Goal: Information Seeking & Learning: Check status

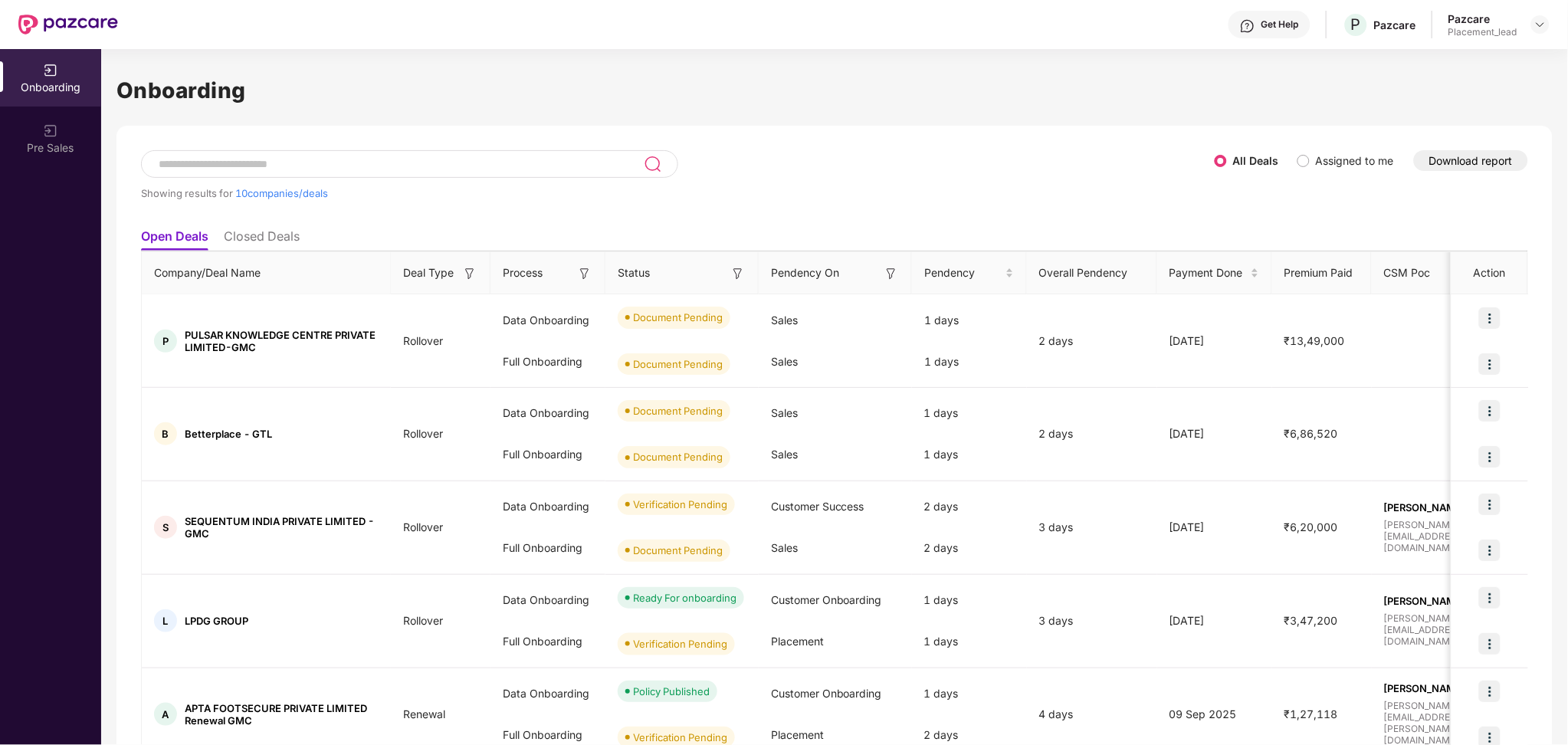
click at [590, 158] on input at bounding box center [401, 164] width 487 height 13
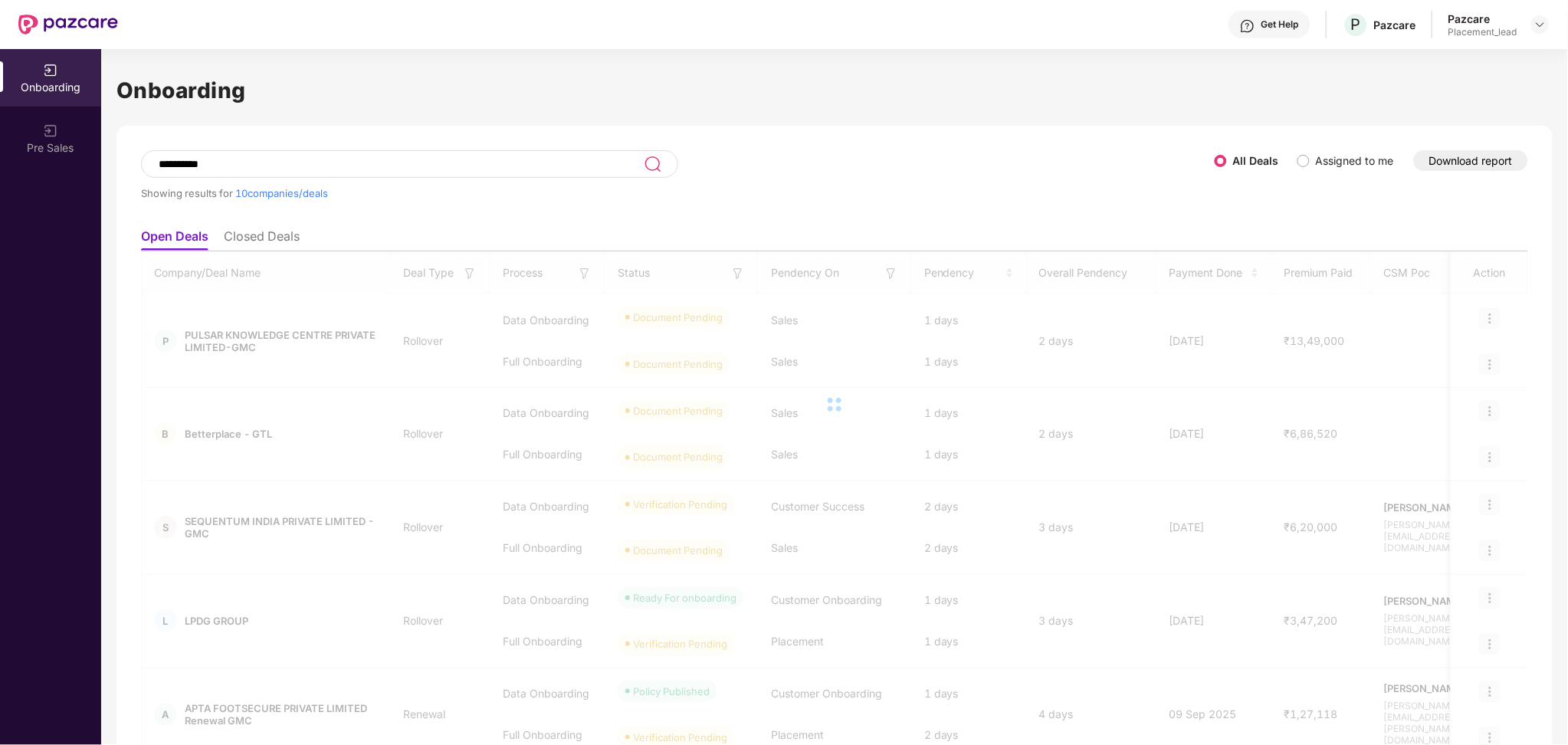
type input "**********"
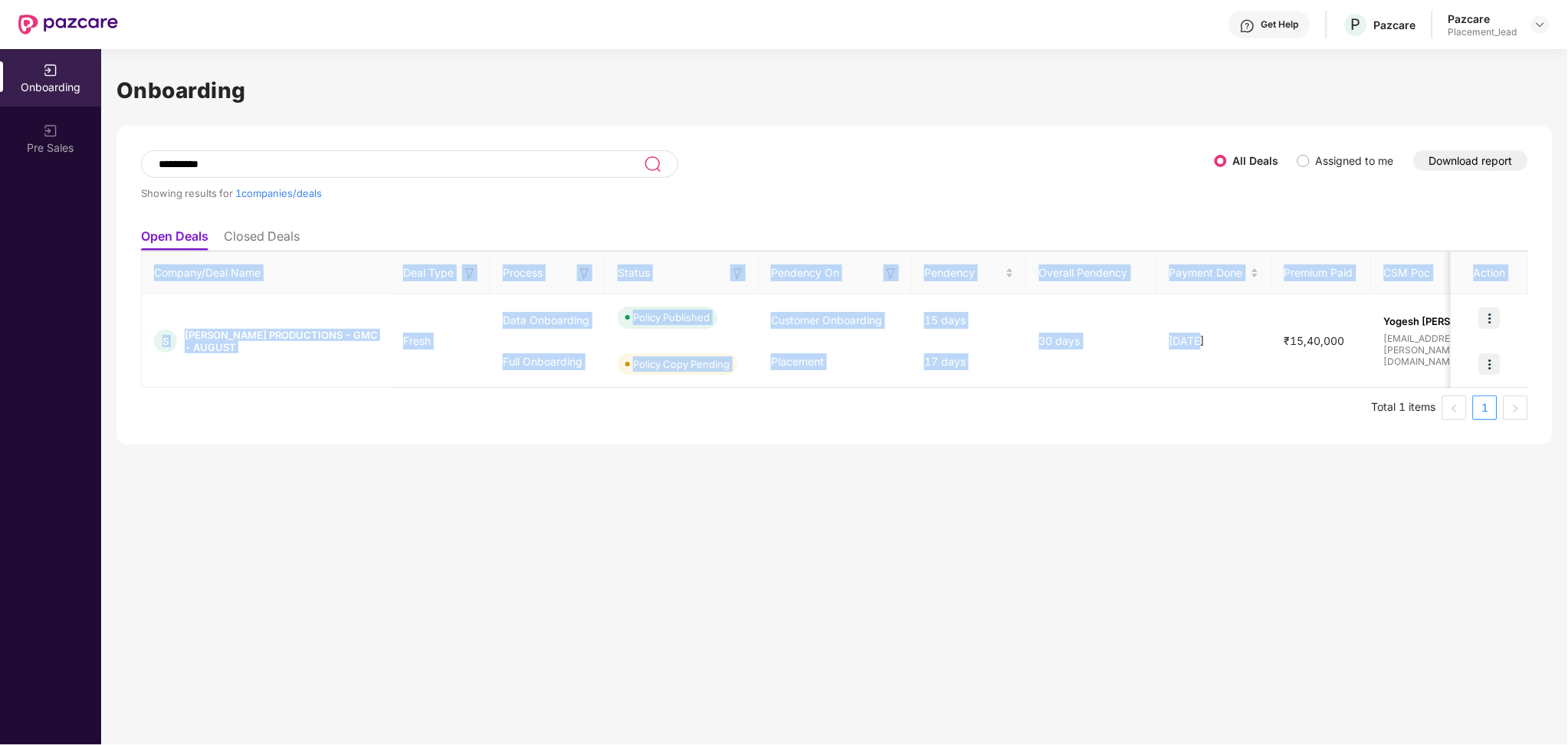
drag, startPoint x: 1198, startPoint y: 336, endPoint x: 126, endPoint y: 326, distance: 1072.0
click at [126, 326] on div "**********" at bounding box center [835, 285] width 1436 height 319
click at [264, 333] on span "[PERSON_NAME] PRODUCTIONS - GMC - AUGUST" at bounding box center [281, 341] width 194 height 25
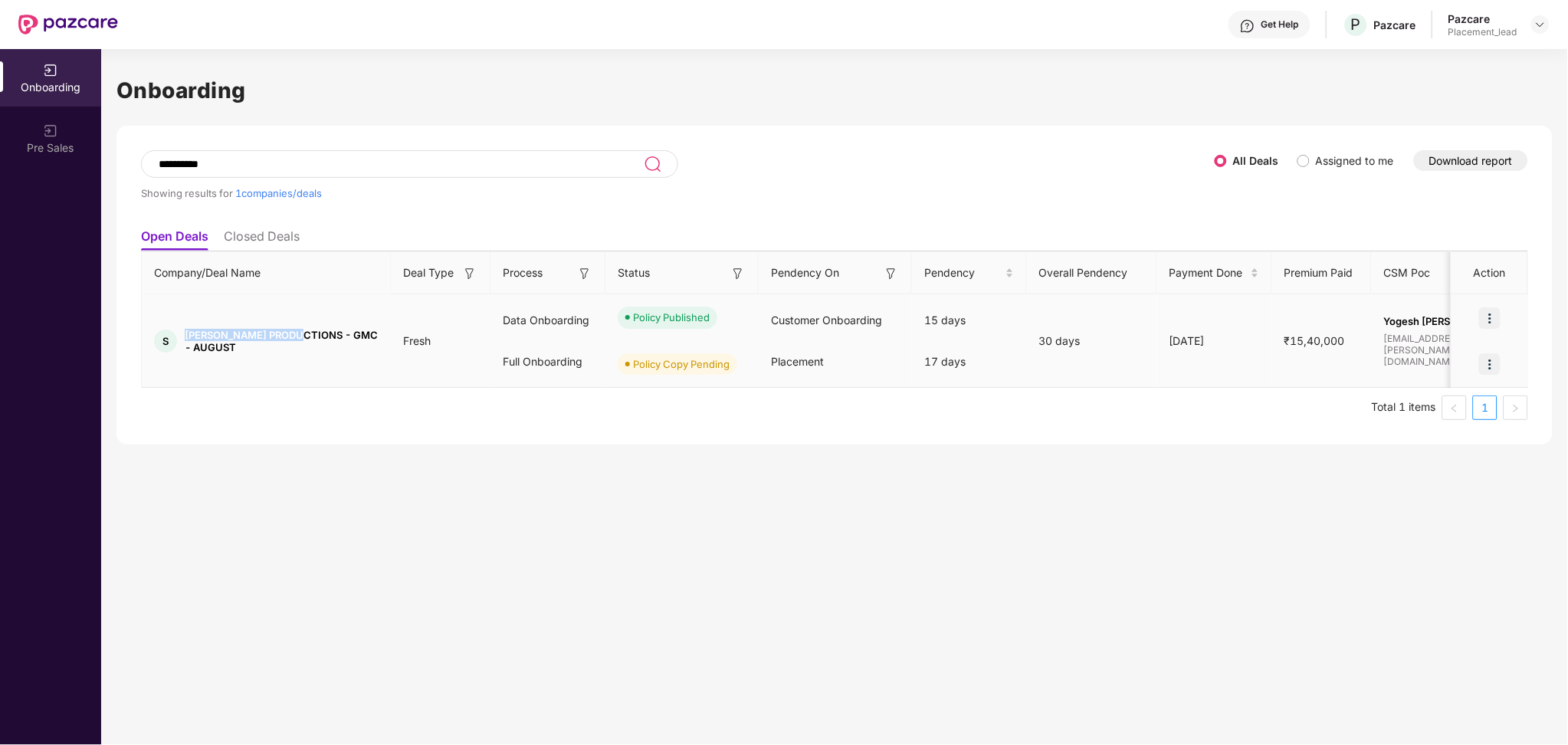
drag, startPoint x: 304, startPoint y: 334, endPoint x: 186, endPoint y: 333, distance: 118.0
click at [186, 333] on span "[PERSON_NAME] PRODUCTIONS - GMC - AUGUST" at bounding box center [281, 341] width 194 height 25
copy span "[PERSON_NAME] PRODUCTIONS"
click at [1270, 354] on td "[DATE]" at bounding box center [1215, 341] width 115 height 94
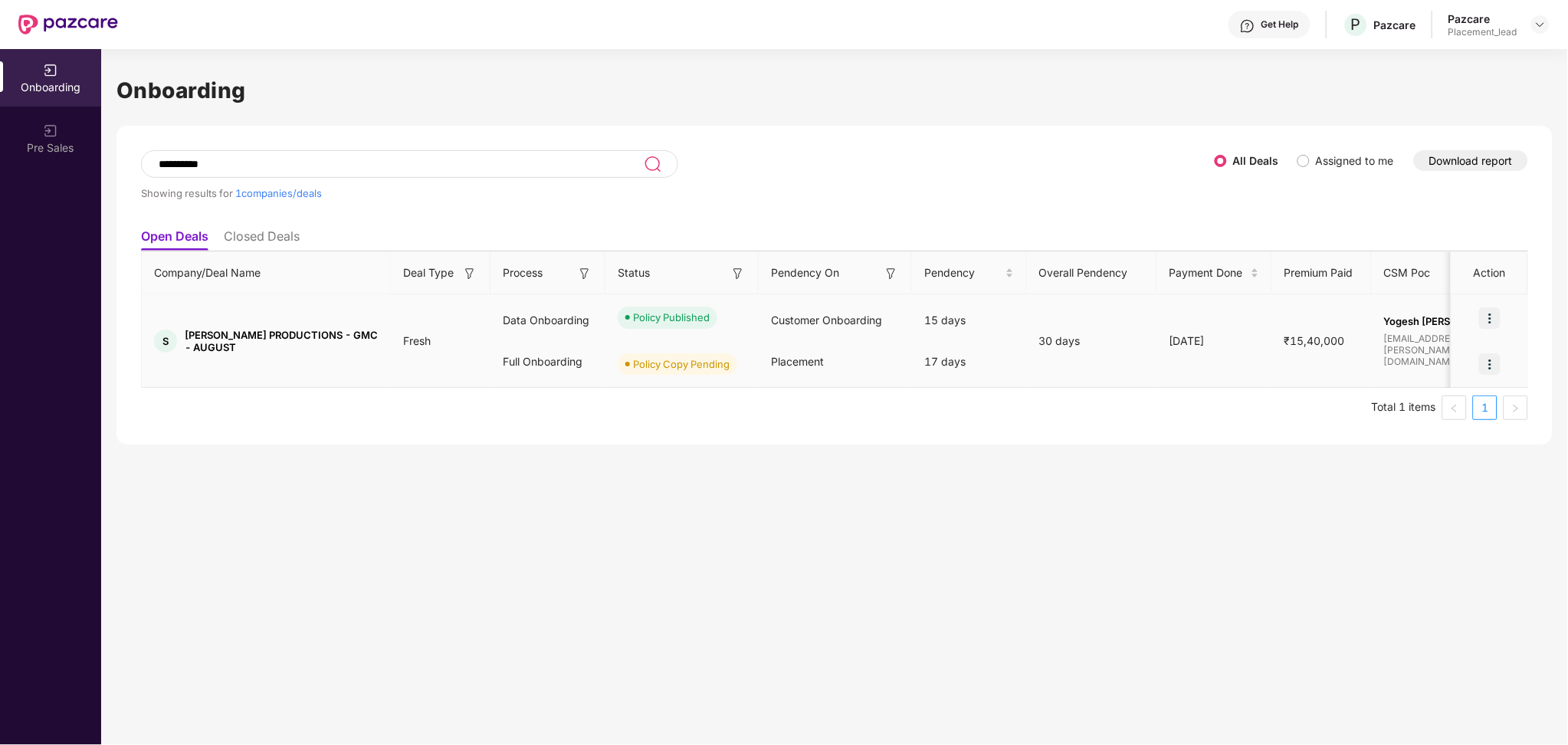
click at [1060, 346] on div "30 days" at bounding box center [1092, 341] width 131 height 17
click at [1490, 365] on img at bounding box center [1490, 364] width 22 height 22
click at [1447, 399] on span "View Document" at bounding box center [1427, 404] width 110 height 17
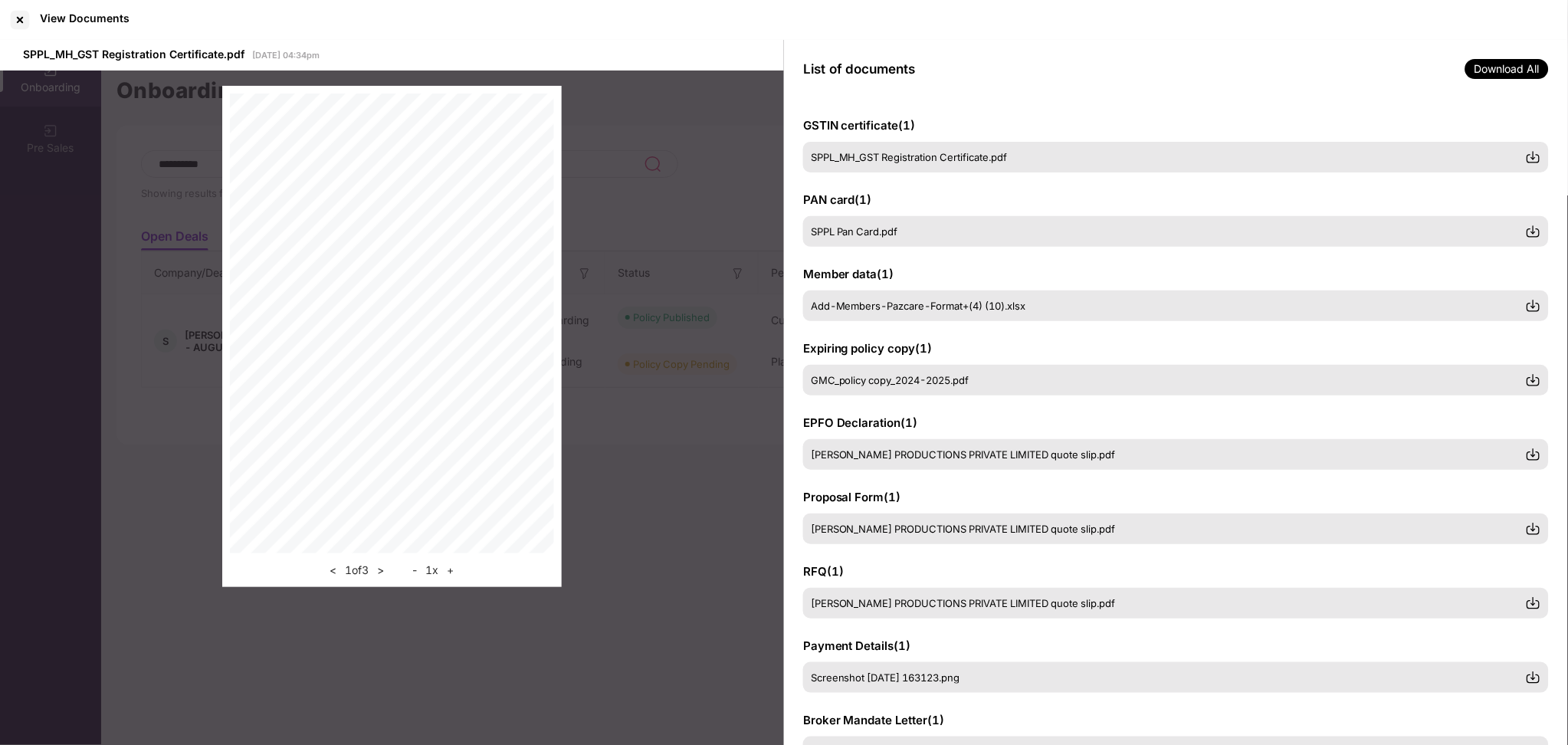
click at [875, 71] on span "List of documents" at bounding box center [859, 69] width 113 height 15
click at [15, 18] on div at bounding box center [20, 20] width 25 height 25
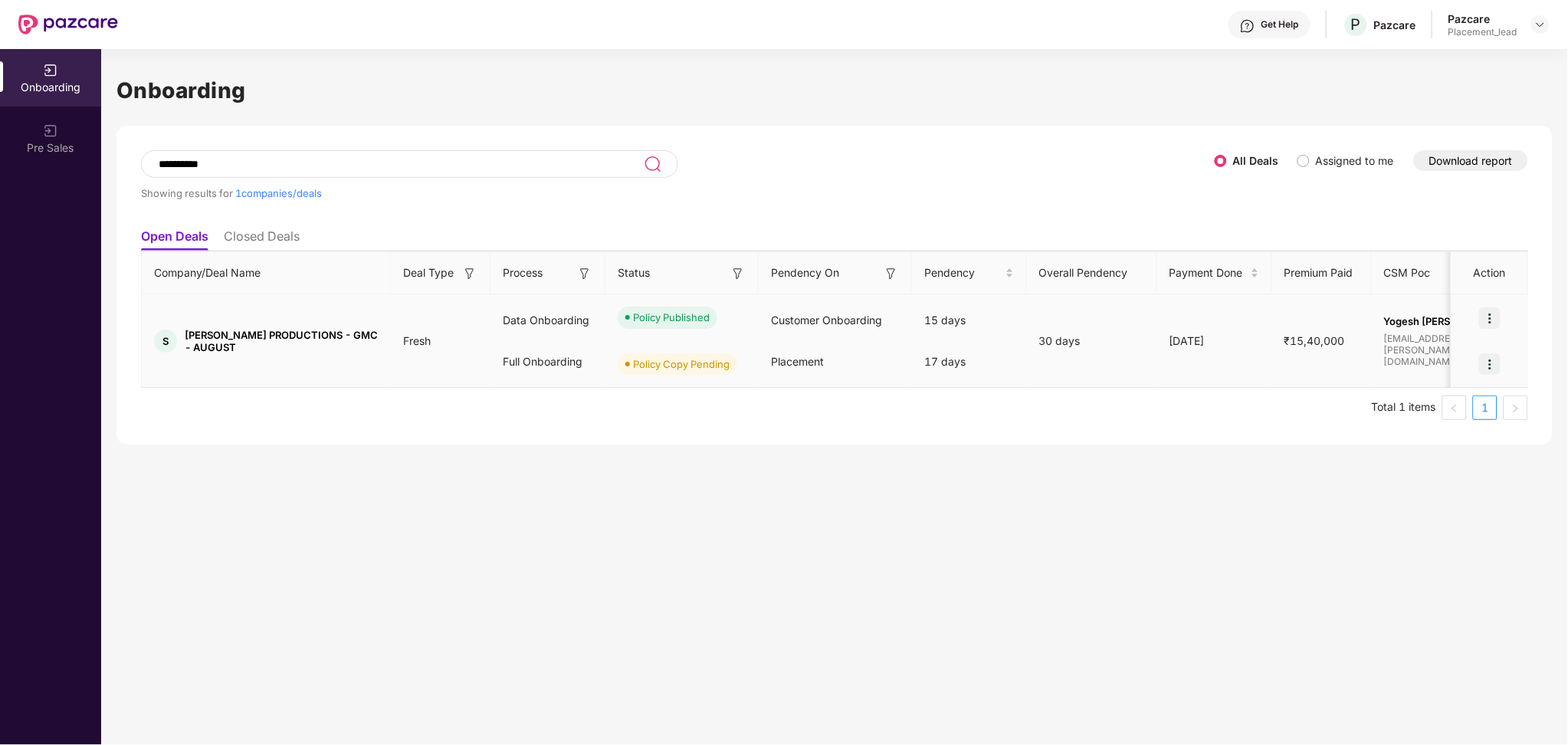
click at [684, 370] on div "Policy Copy Pending" at bounding box center [681, 364] width 97 height 15
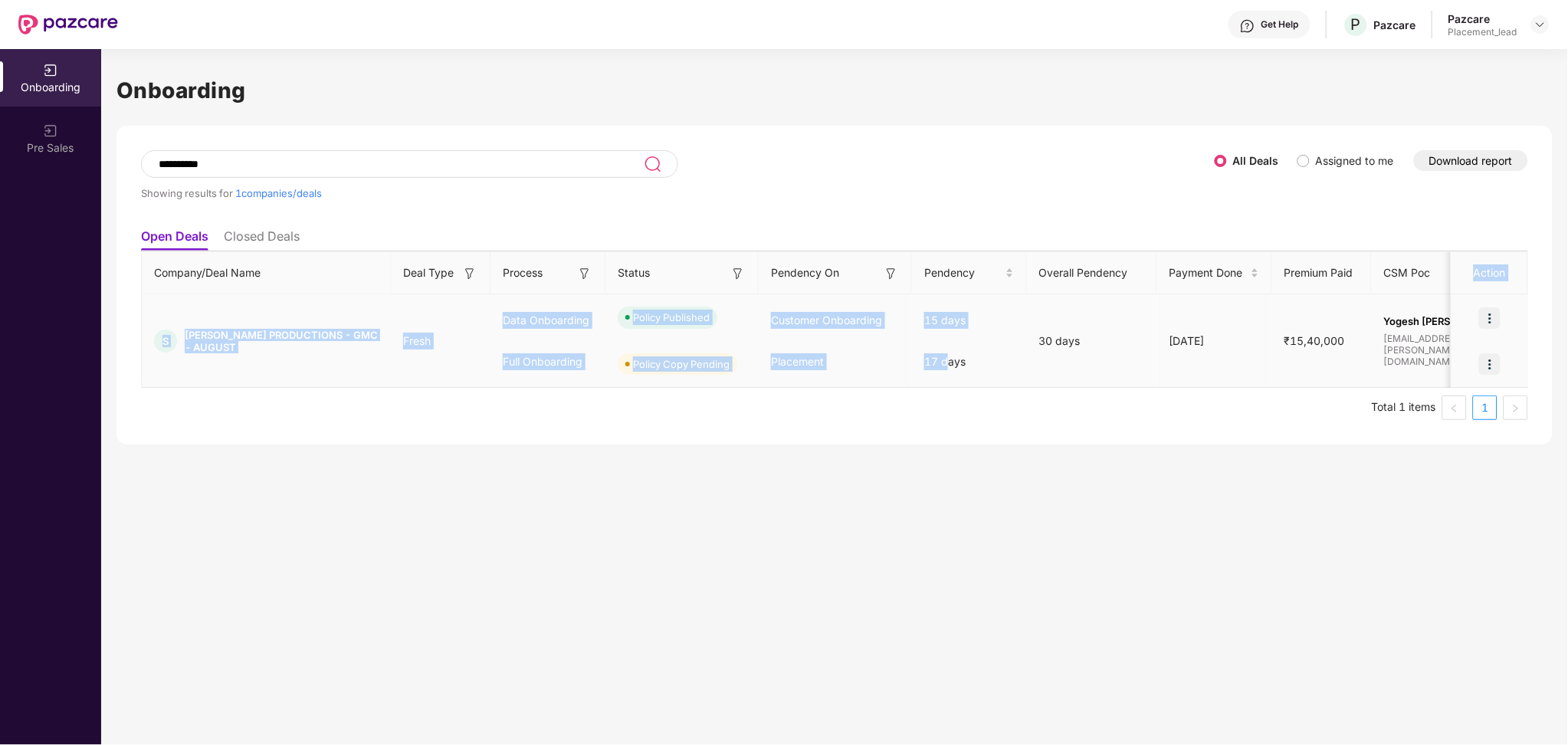
drag, startPoint x: 946, startPoint y: 367, endPoint x: 1568, endPoint y: 275, distance: 628.8
click at [1567, 277] on html "**********" at bounding box center [784, 372] width 1568 height 745
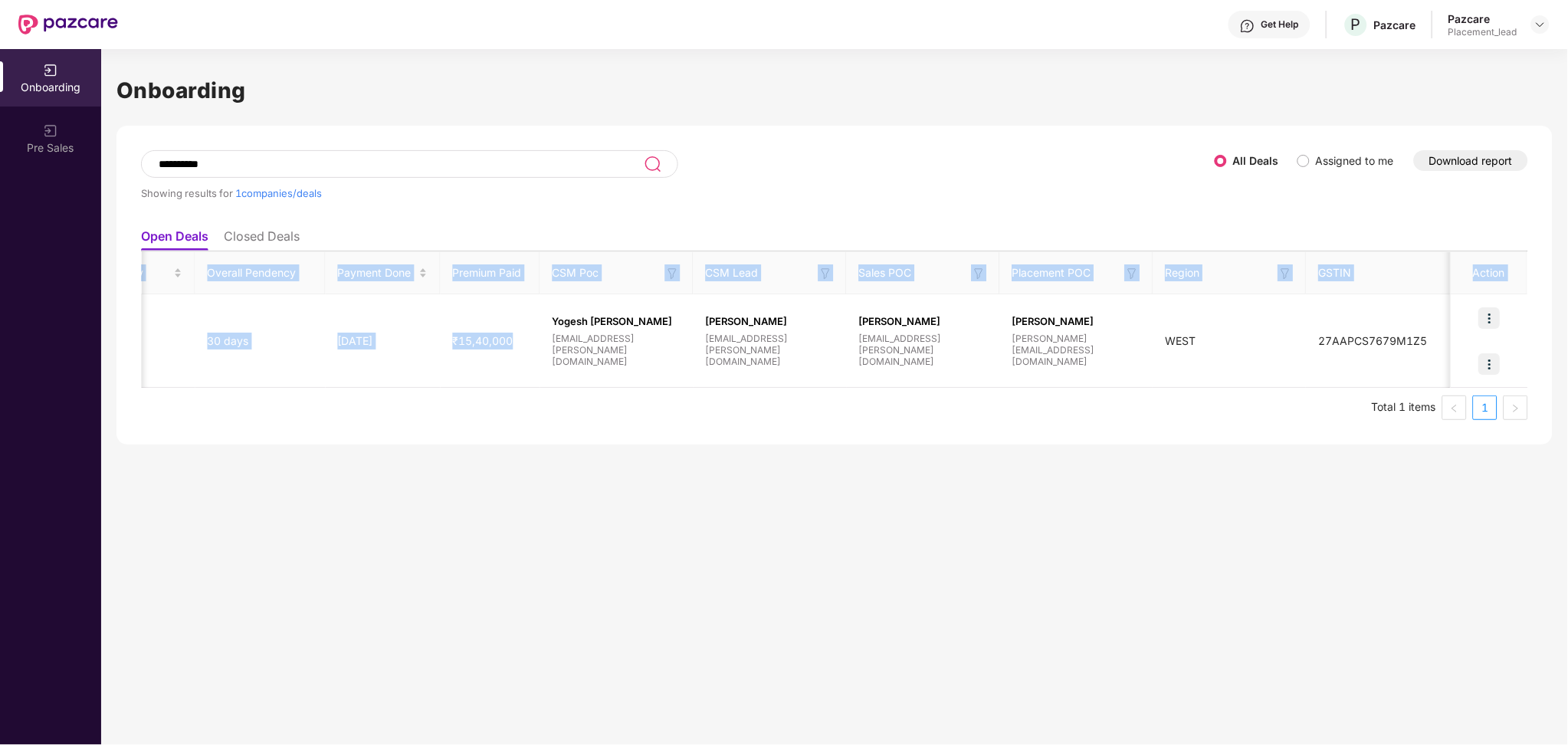
scroll to position [0, 1]
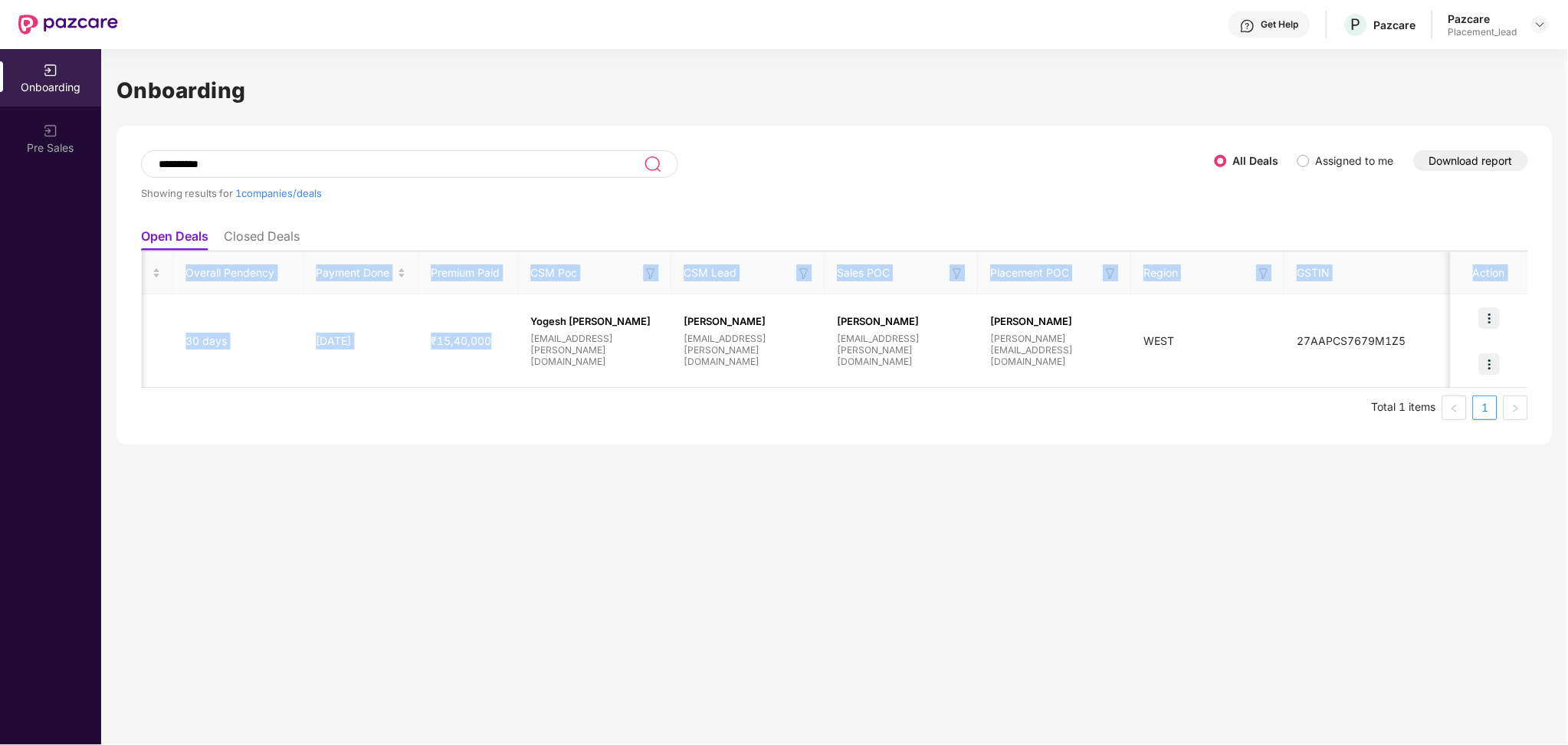
drag, startPoint x: 1181, startPoint y: 333, endPoint x: 1285, endPoint y: 391, distance: 119.1
click at [1357, 389] on div "Company/Deal Name Deal Type Process Status Pendency On Pendency Overall Pendenc…" at bounding box center [835, 336] width 1387 height 169
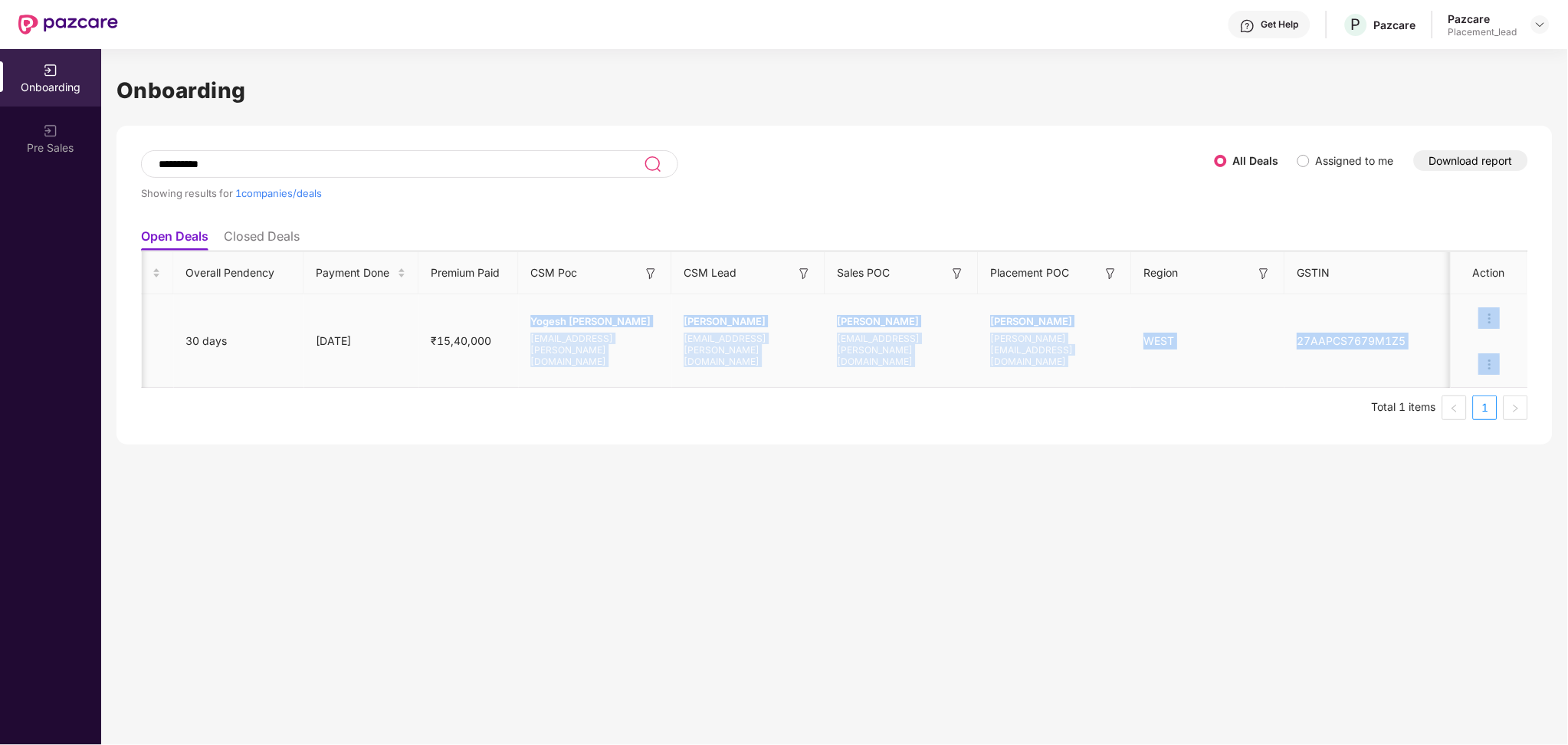
click at [1331, 366] on td "27AAPCS7679M1Z5" at bounding box center [1369, 341] width 169 height 94
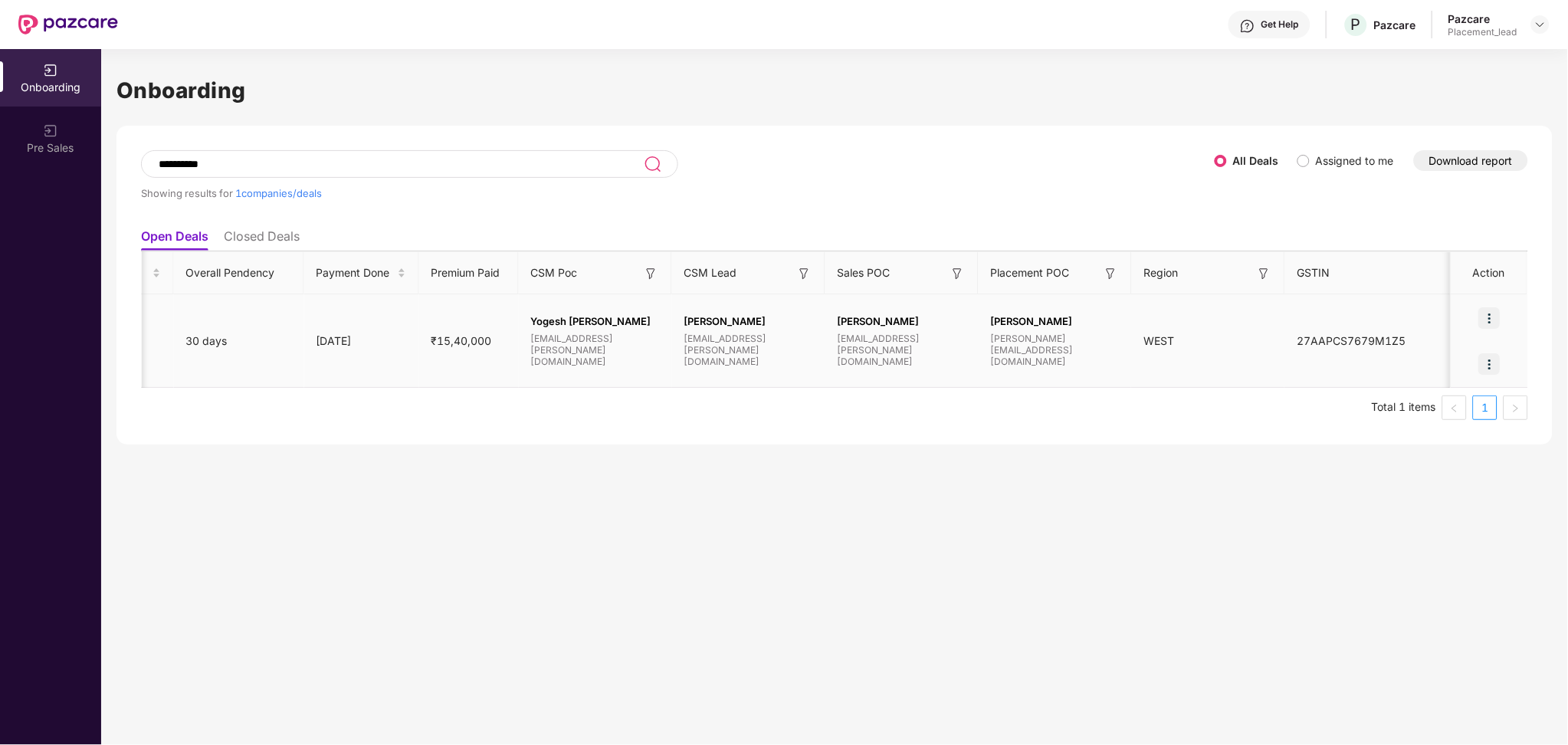
click at [1472, 319] on div at bounding box center [1490, 318] width 77 height 46
click at [1488, 319] on img at bounding box center [1490, 318] width 22 height 22
click at [1206, 366] on td "WEST" at bounding box center [1209, 341] width 154 height 94
click at [1492, 365] on img at bounding box center [1490, 364] width 22 height 22
click at [1431, 414] on li "View Document" at bounding box center [1427, 404] width 148 height 32
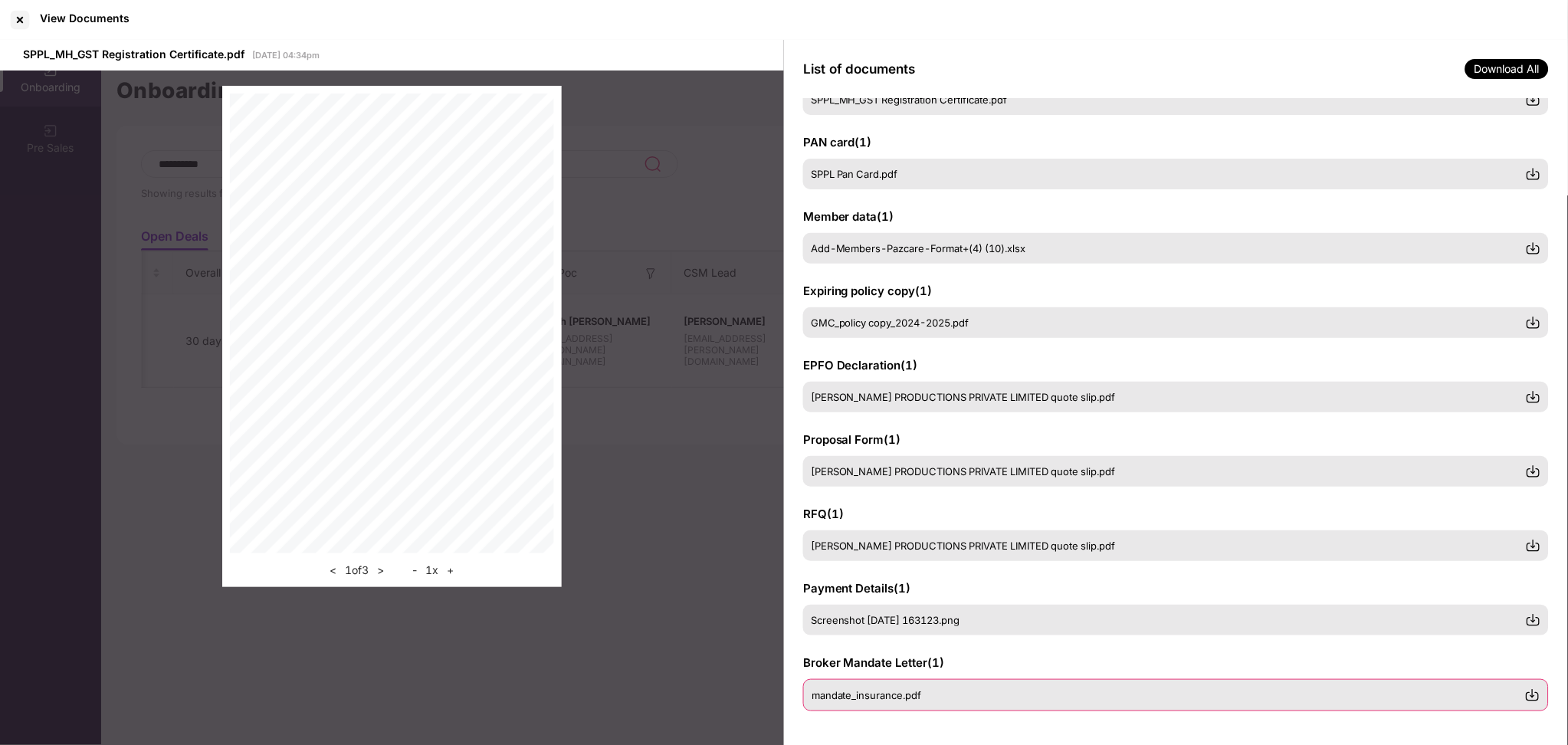
scroll to position [59, 0]
click at [866, 684] on div "mandate_insurance.pdf" at bounding box center [1176, 694] width 746 height 32
click at [903, 622] on span "Screenshot [DATE] 163123.png" at bounding box center [886, 619] width 150 height 12
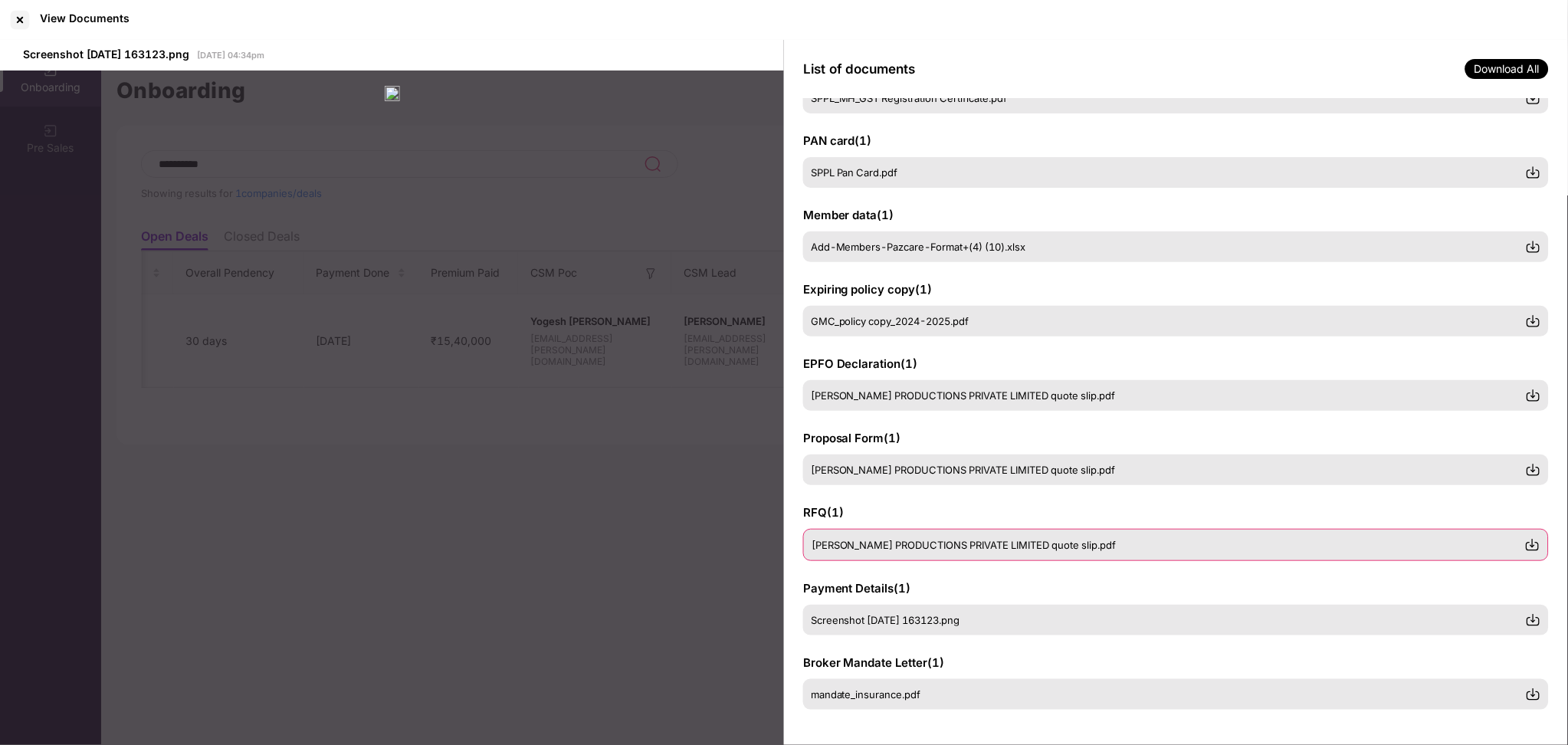
click at [903, 535] on div "[PERSON_NAME] PRODUCTIONS PRIVATE LIMITED quote slip.pdf" at bounding box center [1176, 545] width 746 height 32
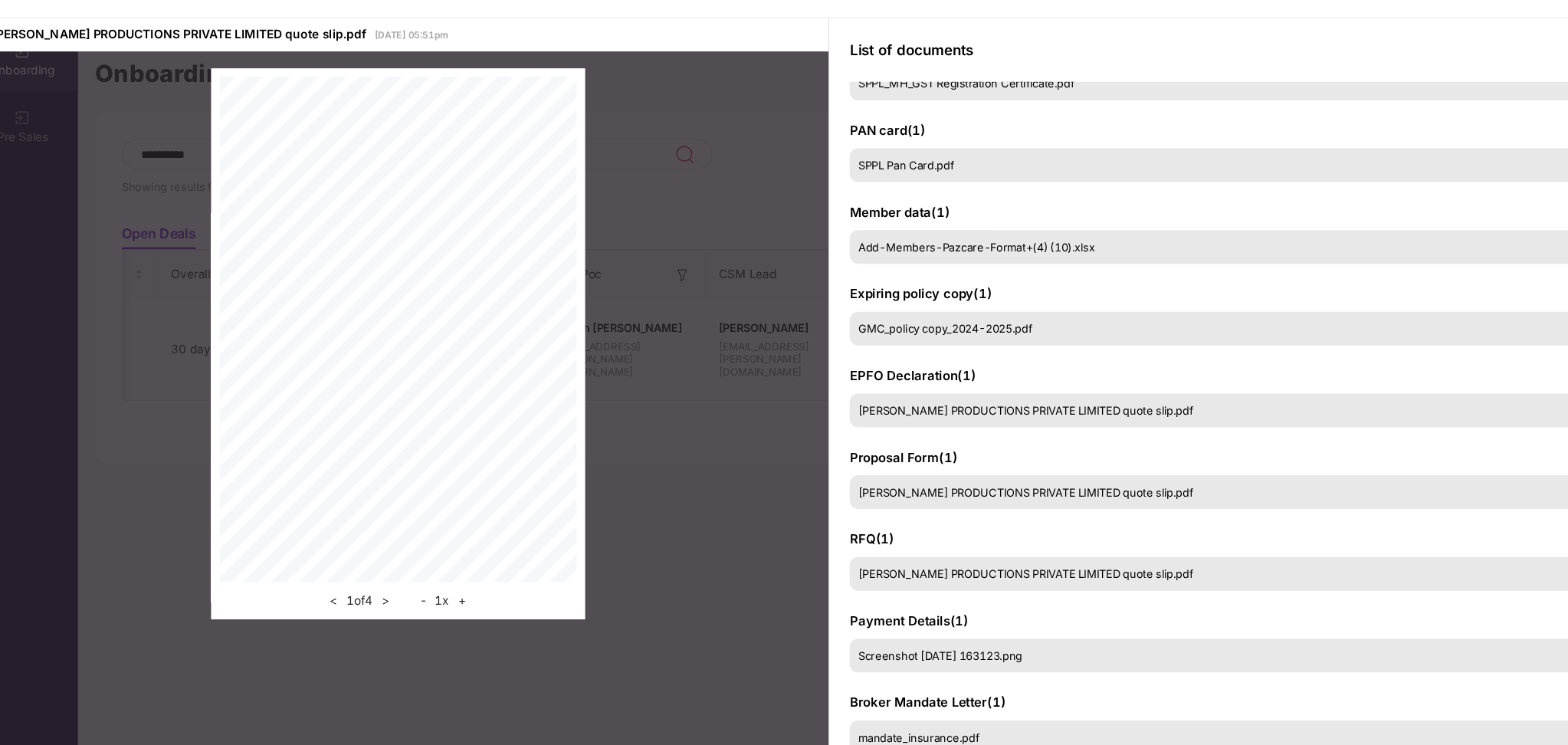
scroll to position [0, 1]
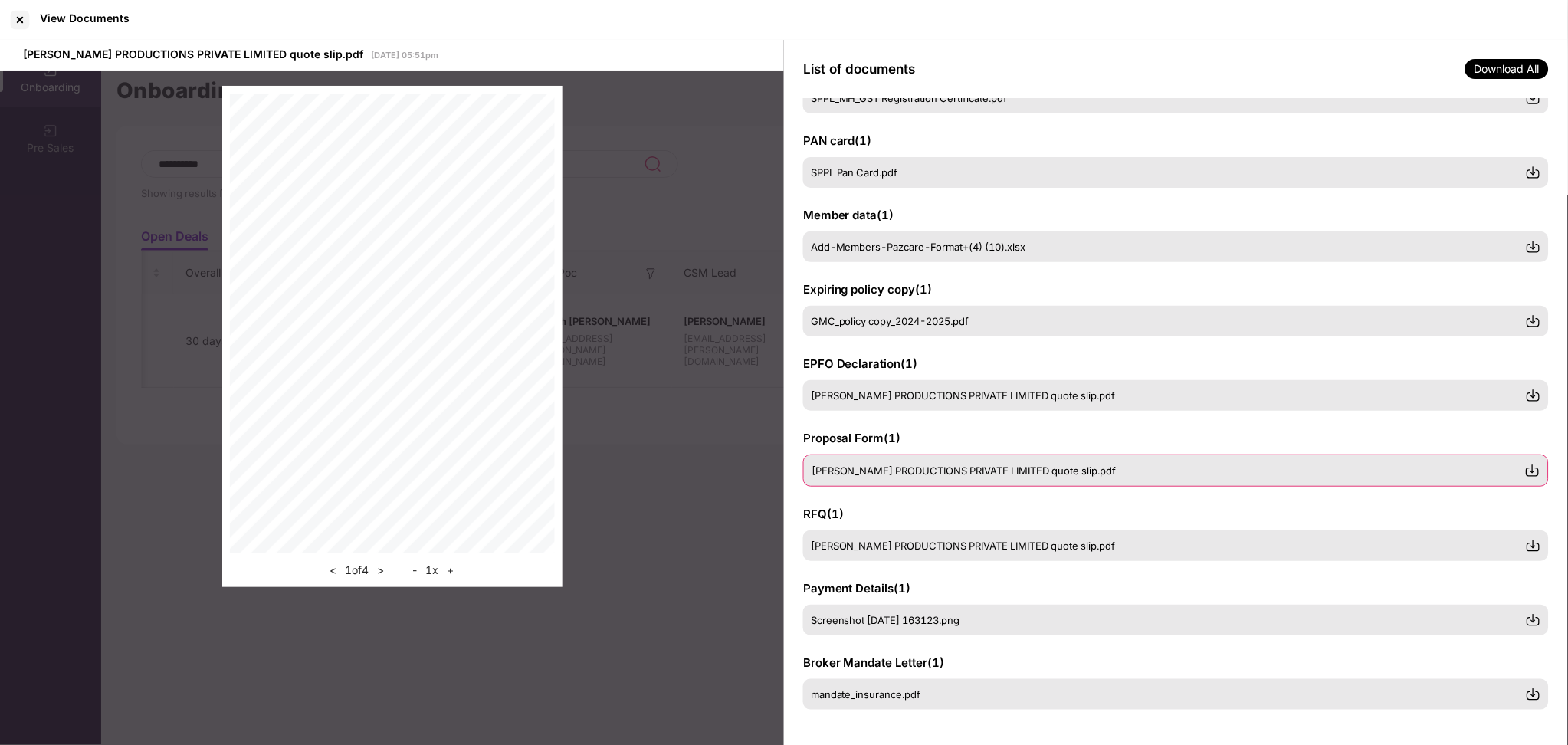
click at [1062, 469] on span "[PERSON_NAME] PRODUCTIONS PRIVATE LIMITED quote slip.pdf" at bounding box center [964, 471] width 305 height 12
click at [1010, 396] on span "[PERSON_NAME] PRODUCTIONS PRIVATE LIMITED quote slip.pdf" at bounding box center [964, 396] width 305 height 12
click at [902, 316] on span "GMC_policy copy_2024-2025.pdf" at bounding box center [891, 322] width 159 height 12
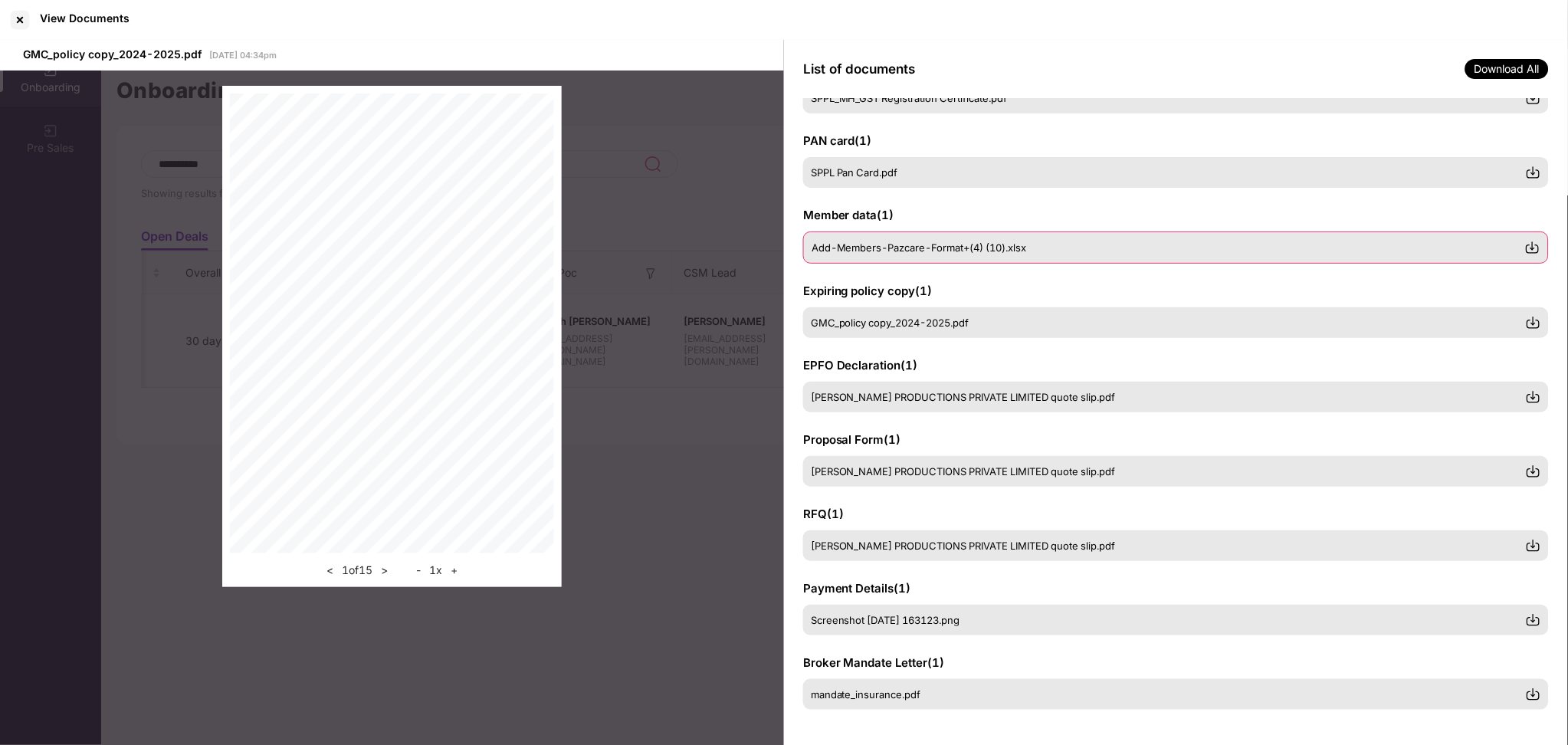
click at [920, 231] on div "Add-Members-Pazcare-Format+(4) (10).xlsx" at bounding box center [1176, 247] width 746 height 32
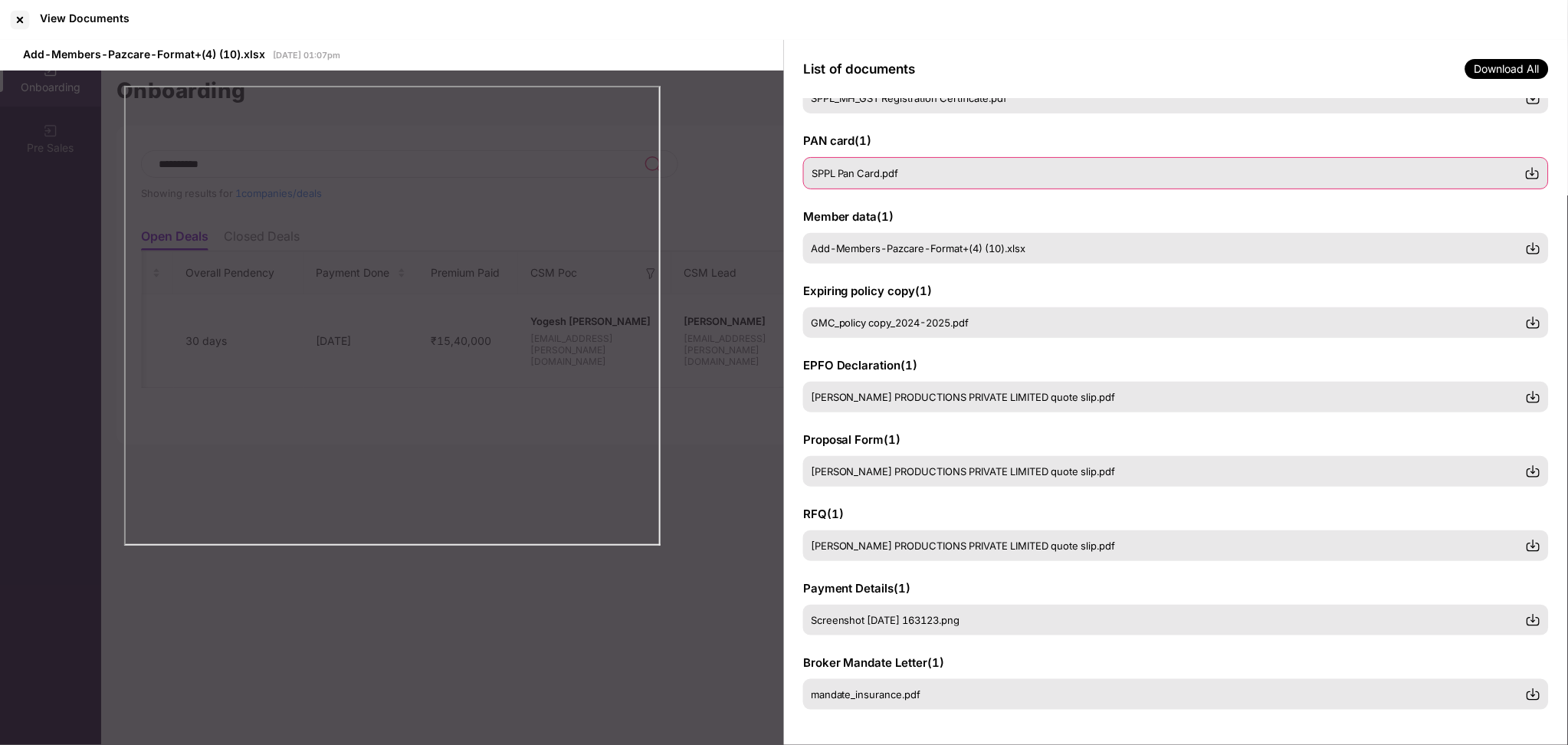
click at [898, 172] on span "SPPL Pan Card.pdf" at bounding box center [855, 174] width 88 height 12
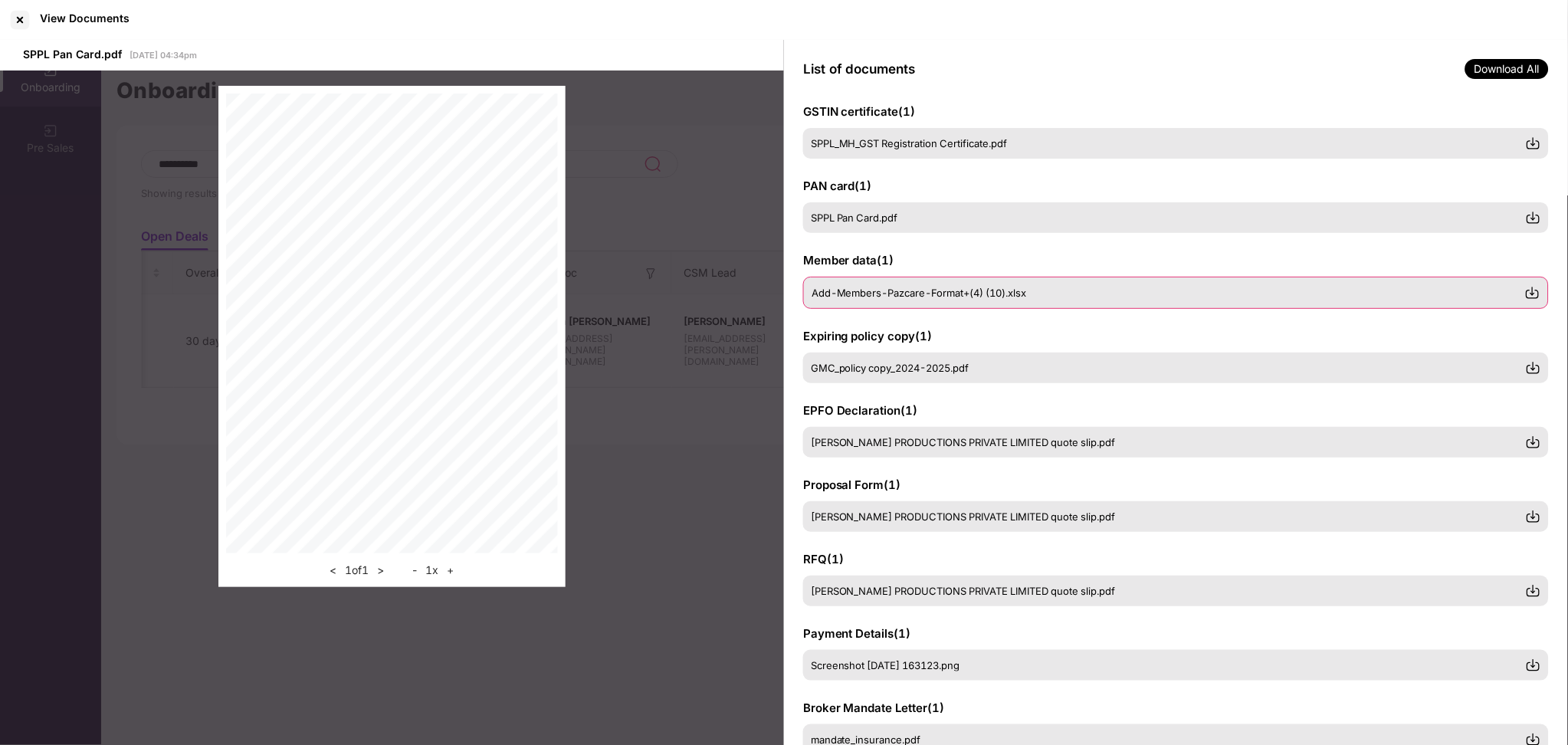
scroll to position [0, 0]
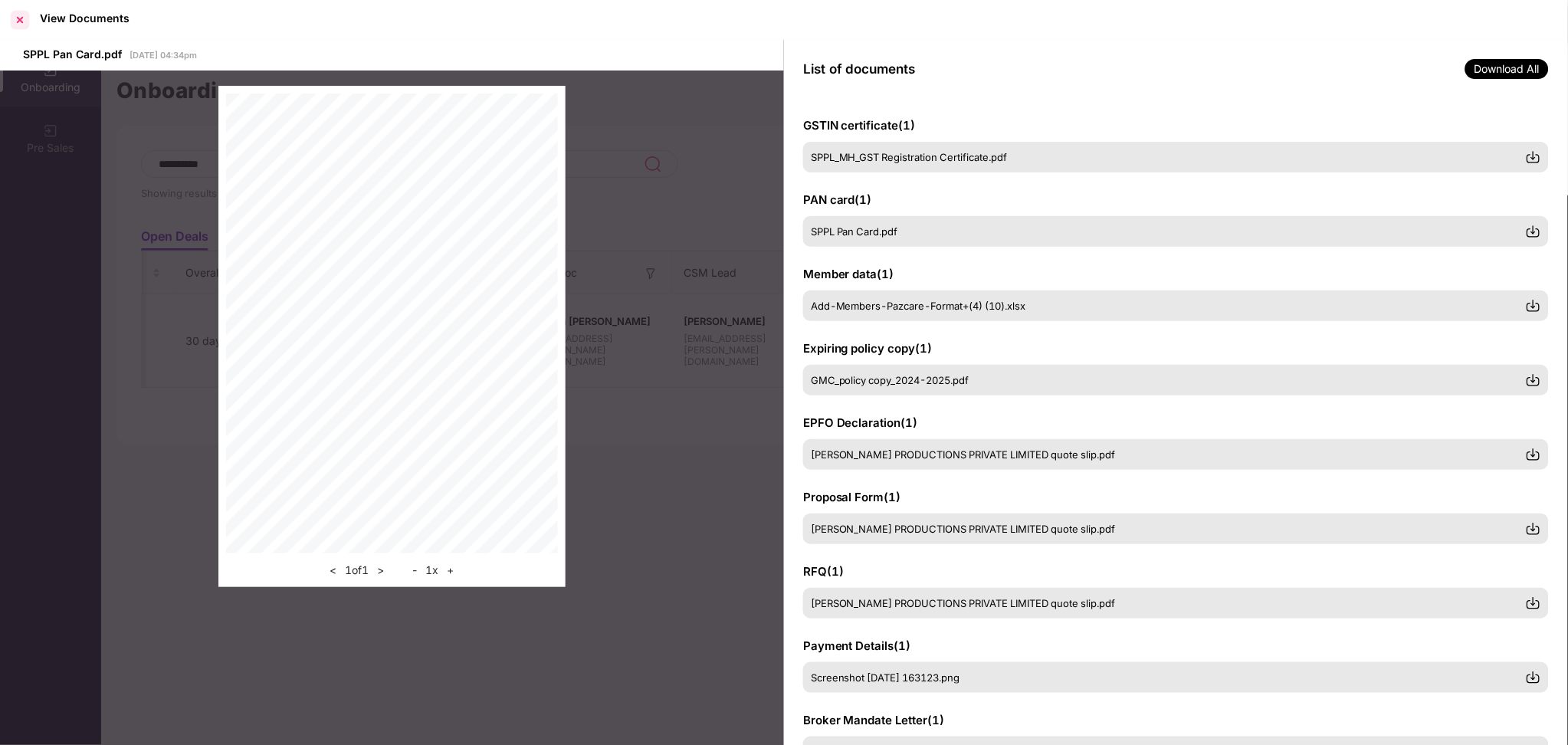
click at [13, 24] on div at bounding box center [20, 20] width 25 height 25
